Goal: Check status: Check status

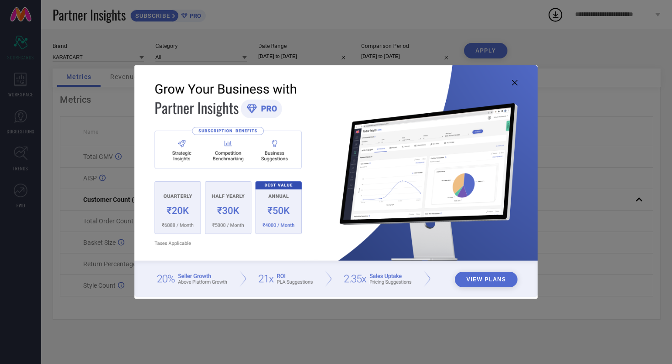
click at [513, 85] on icon at bounding box center [514, 82] width 5 height 5
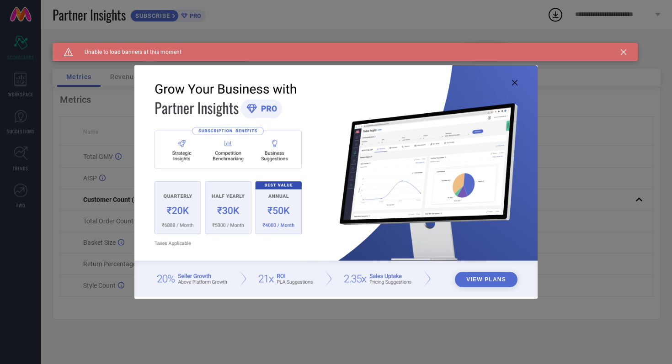
click at [515, 83] on icon at bounding box center [514, 82] width 5 height 5
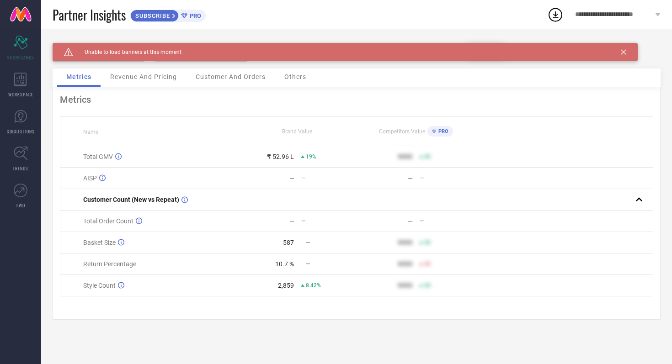
click at [622, 53] on icon at bounding box center [623, 51] width 5 height 5
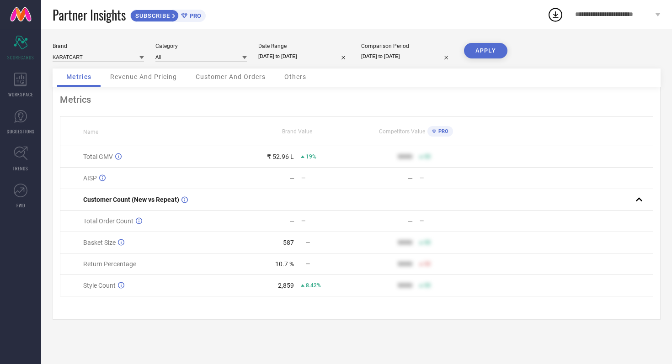
select select "8"
select select "2025"
select select "9"
select select "2025"
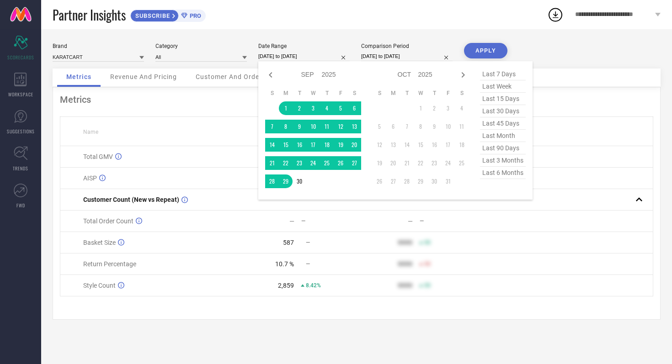
click at [331, 52] on input "[DATE] to [DATE]" at bounding box center [303, 57] width 91 height 10
click at [284, 107] on td "1" at bounding box center [286, 108] width 14 height 14
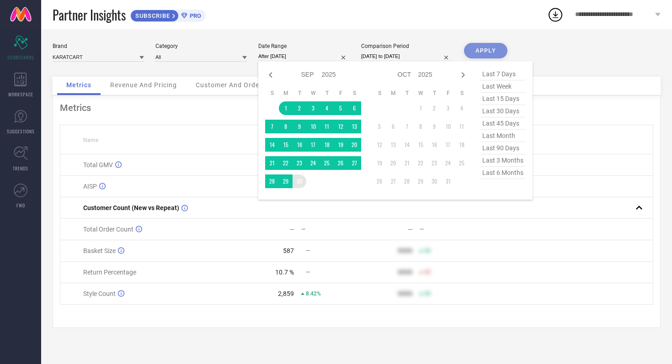
type input "01-09-2025 to 30-09-2025"
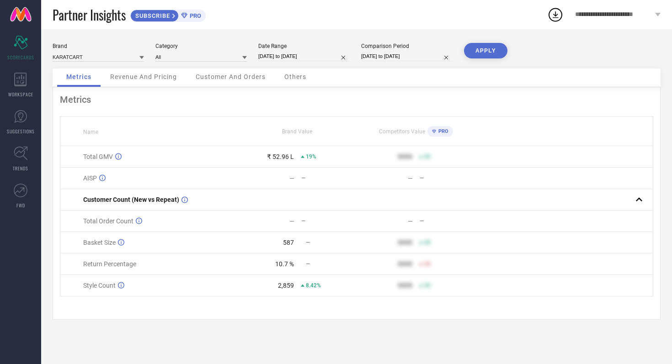
select select "8"
select select "2024"
select select "9"
select select "2024"
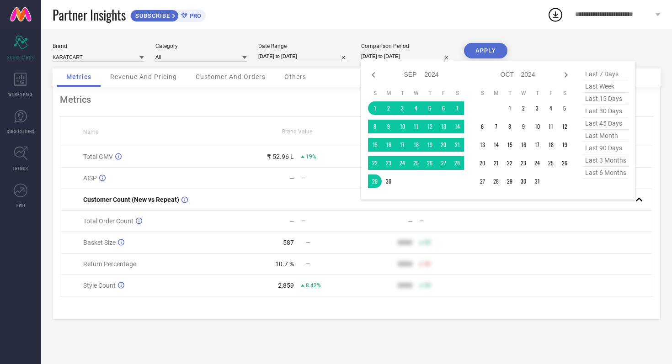
click at [433, 60] on input "[DATE] to [DATE]" at bounding box center [406, 57] width 91 height 10
click at [373, 108] on td "1" at bounding box center [375, 108] width 14 height 14
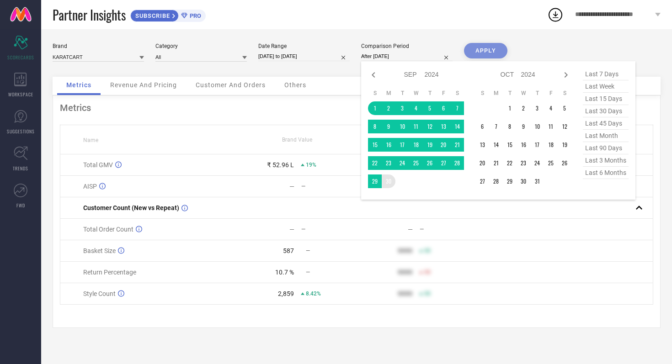
type input "01-09-2024 to 30-09-2024"
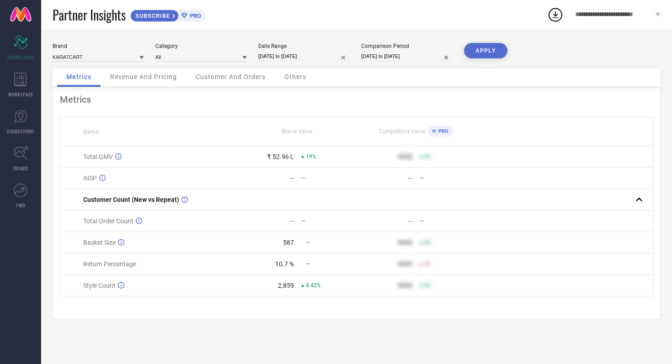
click at [484, 52] on button "APPLY" at bounding box center [485, 51] width 43 height 16
click at [292, 80] on span "Others" at bounding box center [295, 76] width 22 height 7
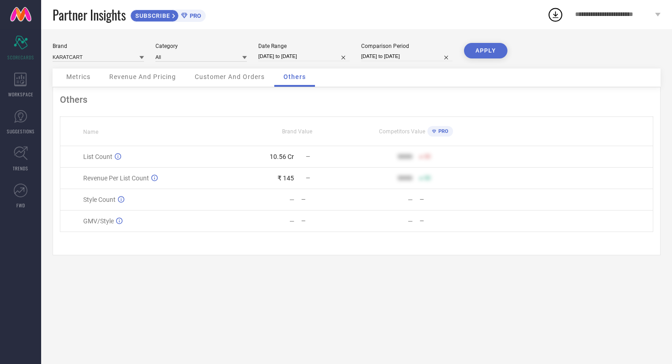
click at [260, 83] on div "Customer And Orders" at bounding box center [230, 78] width 88 height 18
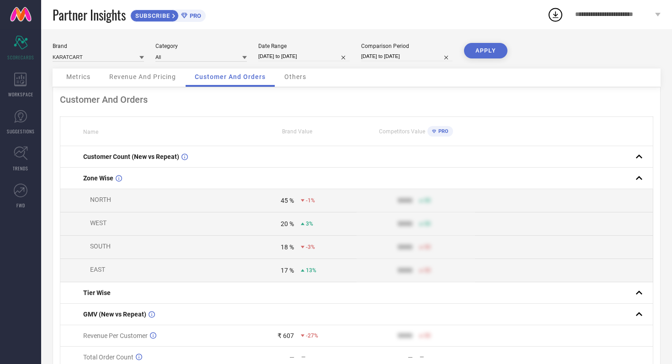
click at [148, 80] on span "Revenue And Pricing" at bounding box center [142, 76] width 67 height 7
